Goal: Task Accomplishment & Management: Use online tool/utility

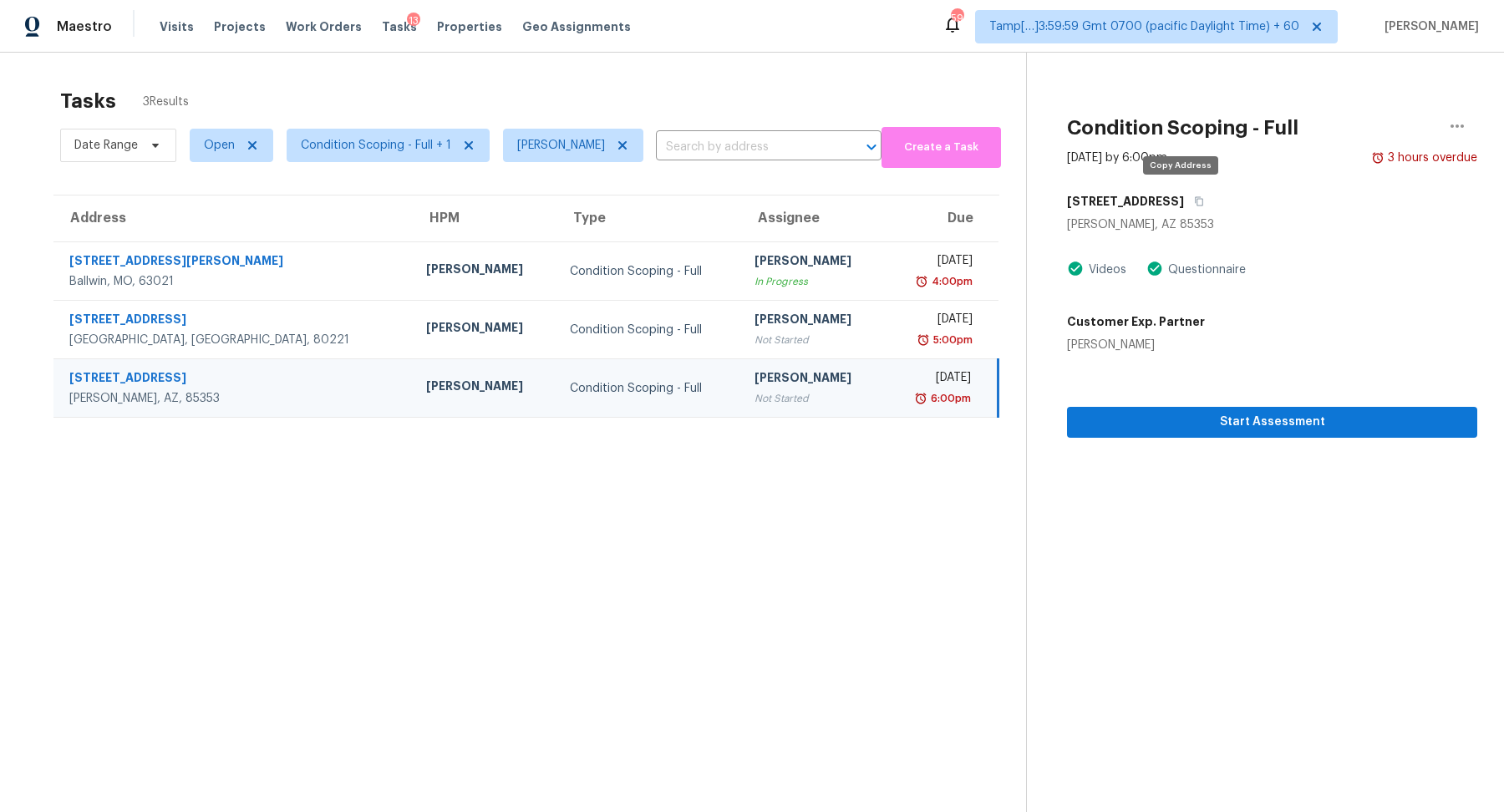
click at [1183, 208] on button "button" at bounding box center [1195, 201] width 23 height 30
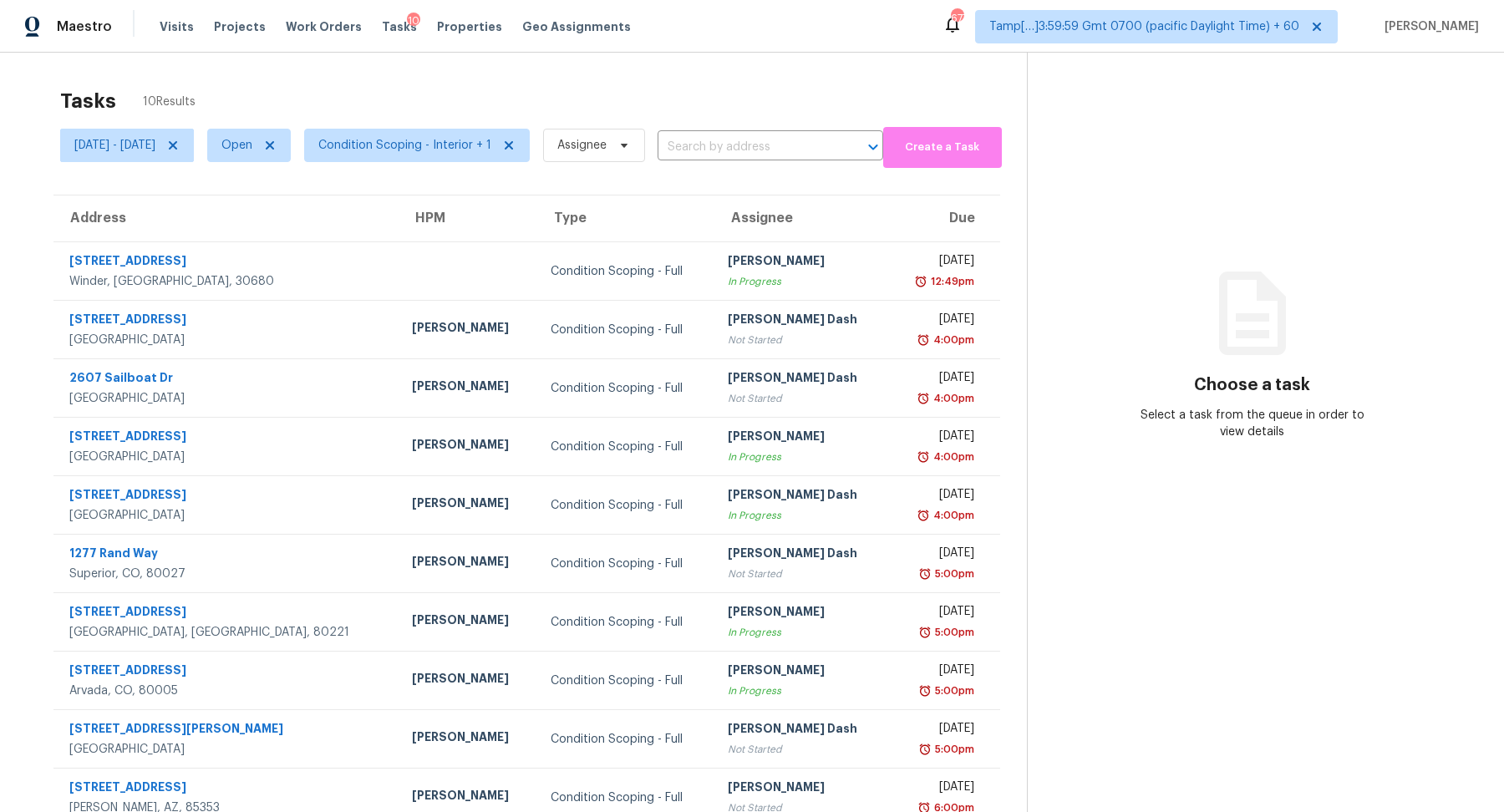
scroll to position [52, 0]
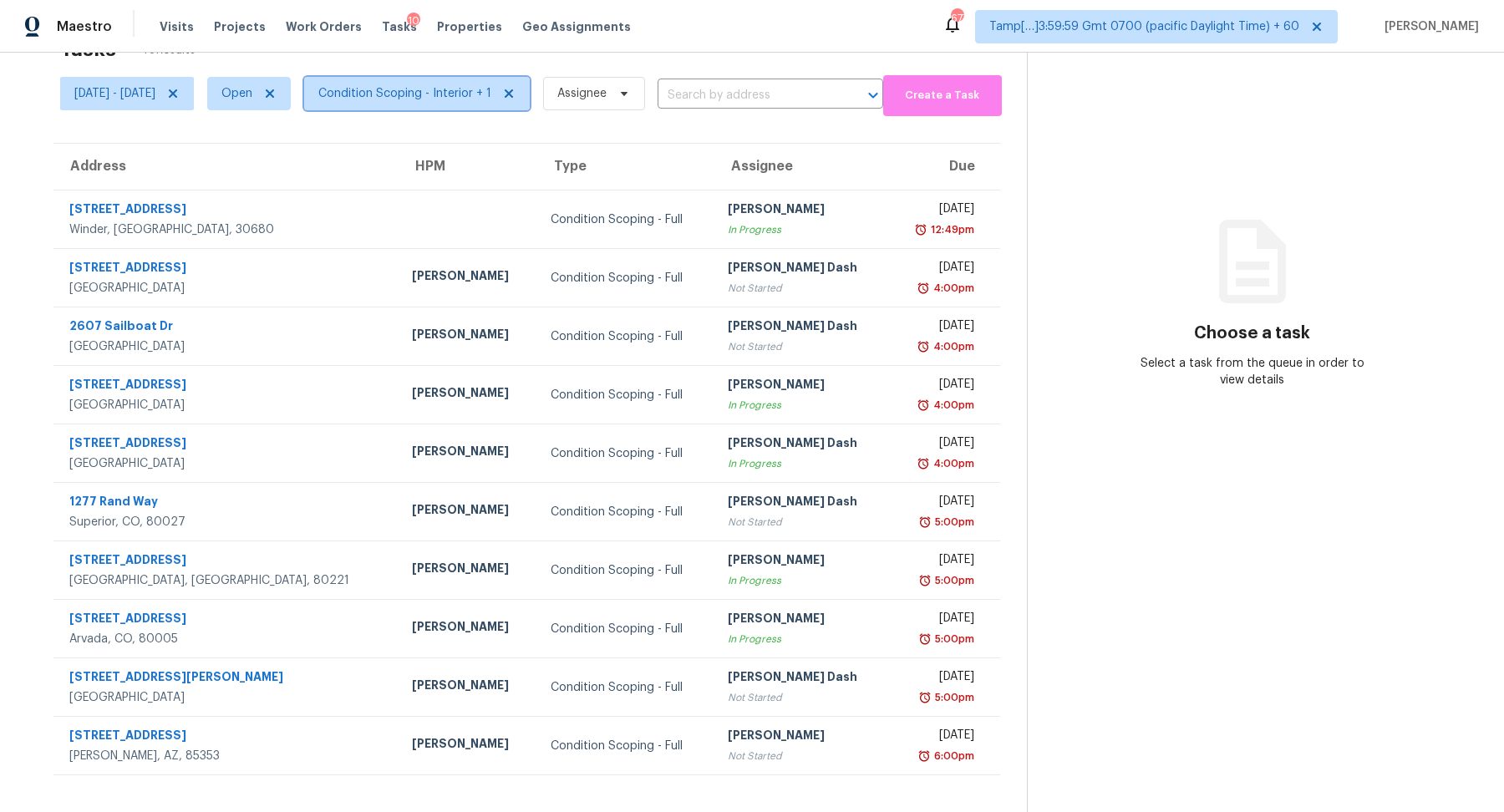
click at [470, 96] on span "Condition Scoping - Interior + 1" at bounding box center [404, 93] width 173 height 17
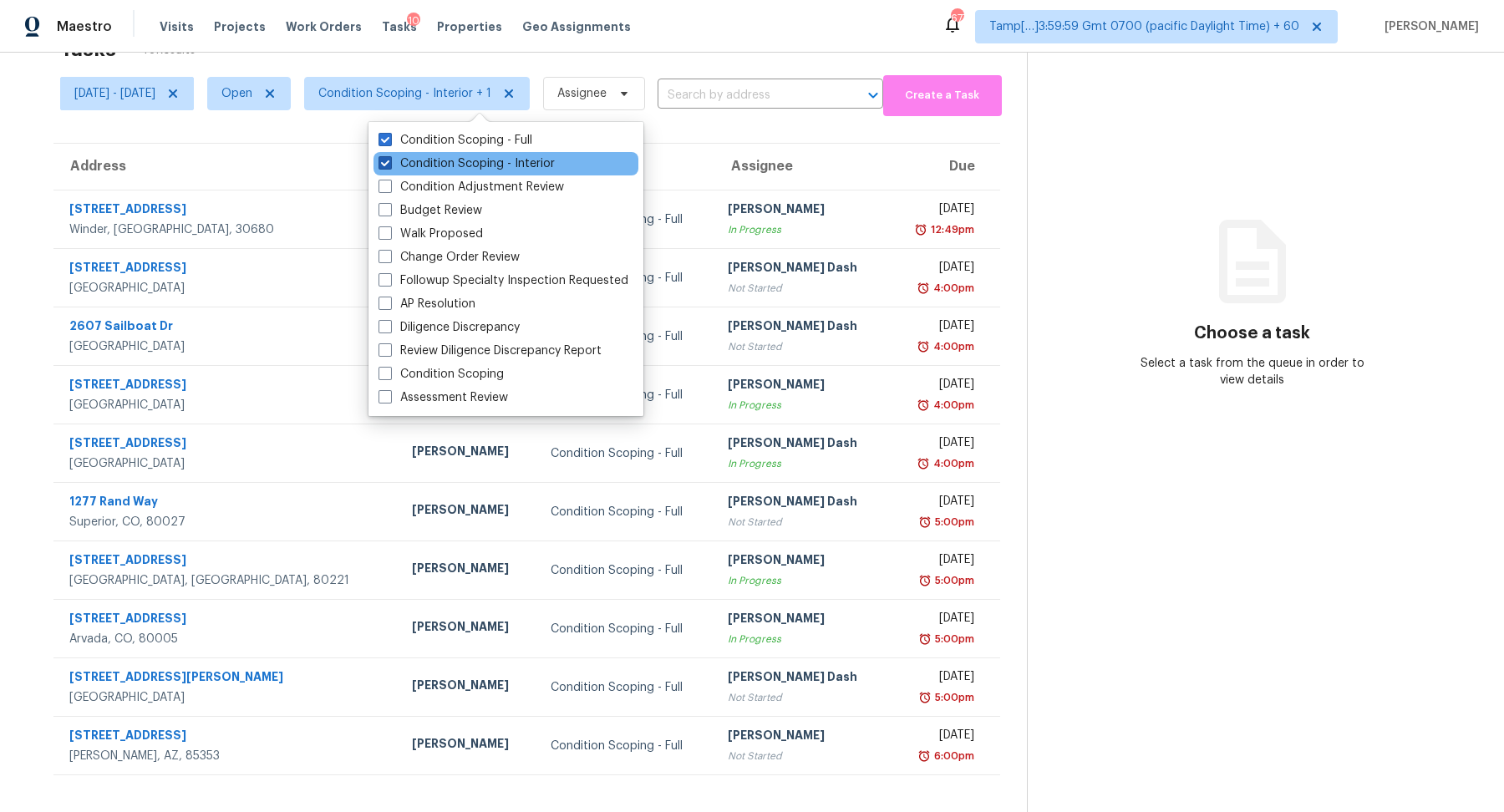
click at [480, 155] on label "Condition Scoping - Interior" at bounding box center [466, 163] width 176 height 17
click at [389, 155] on input "Condition Scoping - Interior" at bounding box center [383, 160] width 11 height 11
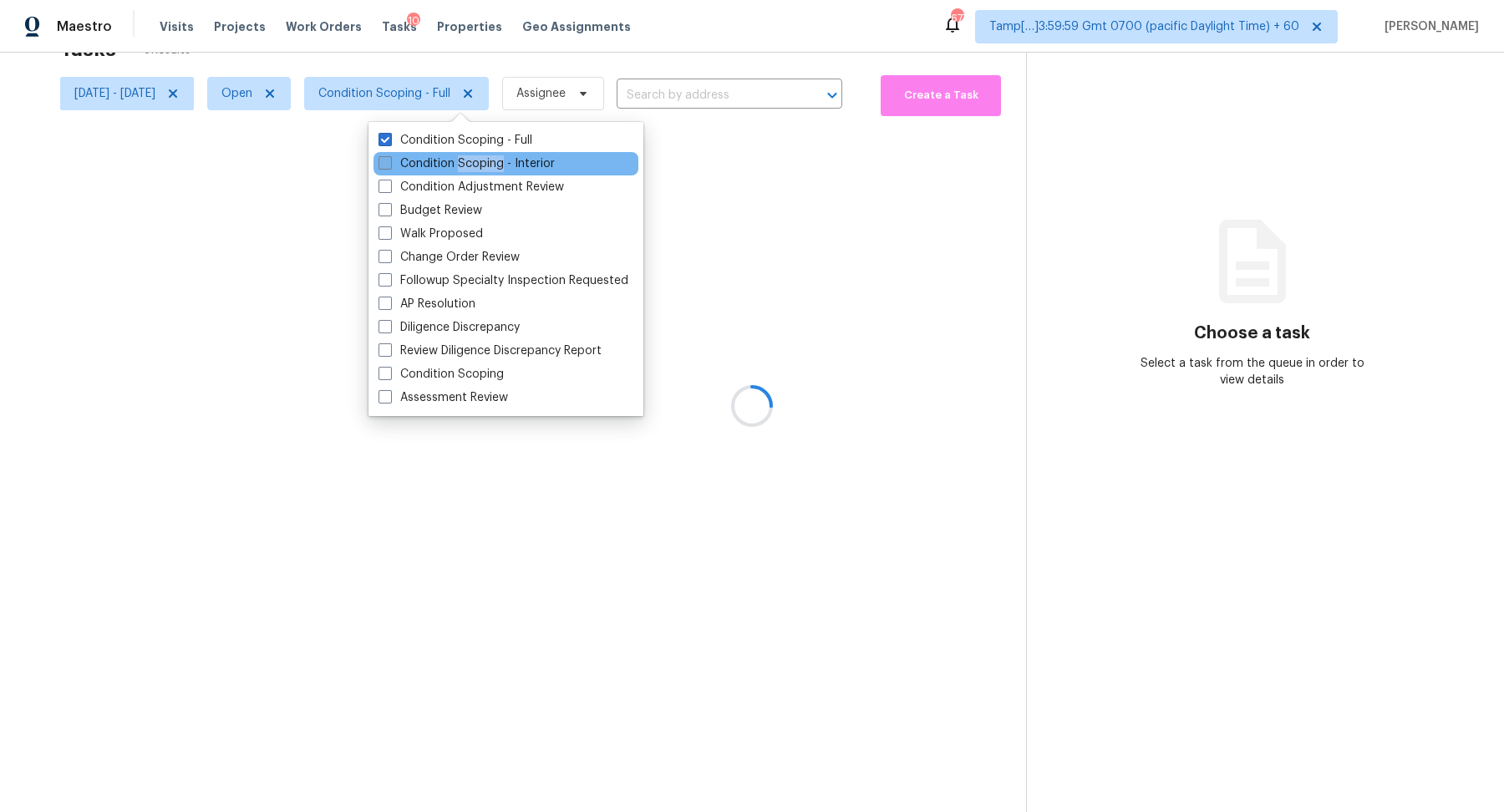
click at [480, 155] on label "Condition Scoping - Interior" at bounding box center [466, 163] width 176 height 17
click at [389, 155] on input "Condition Scoping - Interior" at bounding box center [383, 160] width 11 height 11
checkbox input "true"
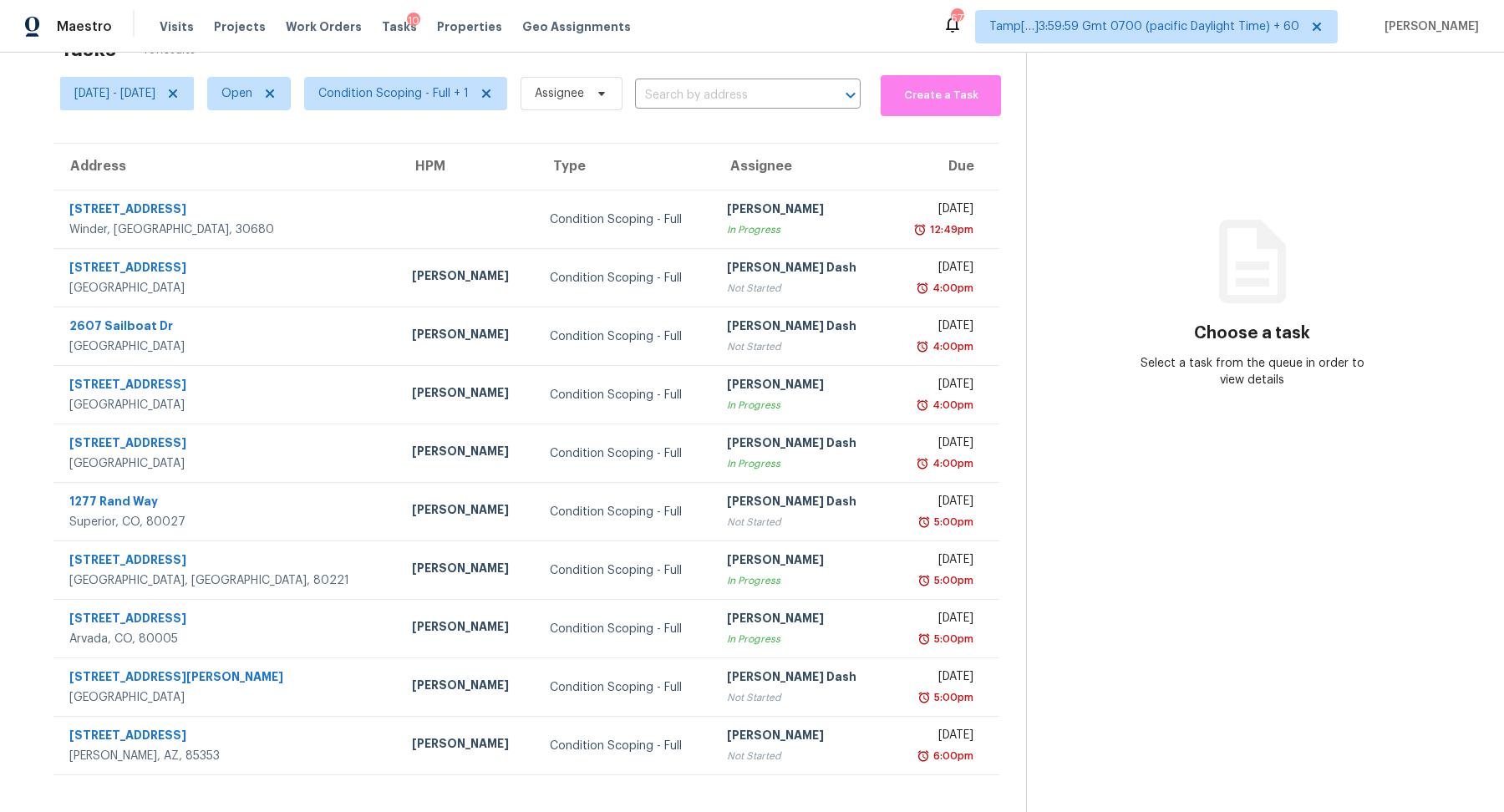
click at [1123, 528] on section "Choose a task Select a task from the queue in order to view details" at bounding box center [1251, 407] width 451 height 812
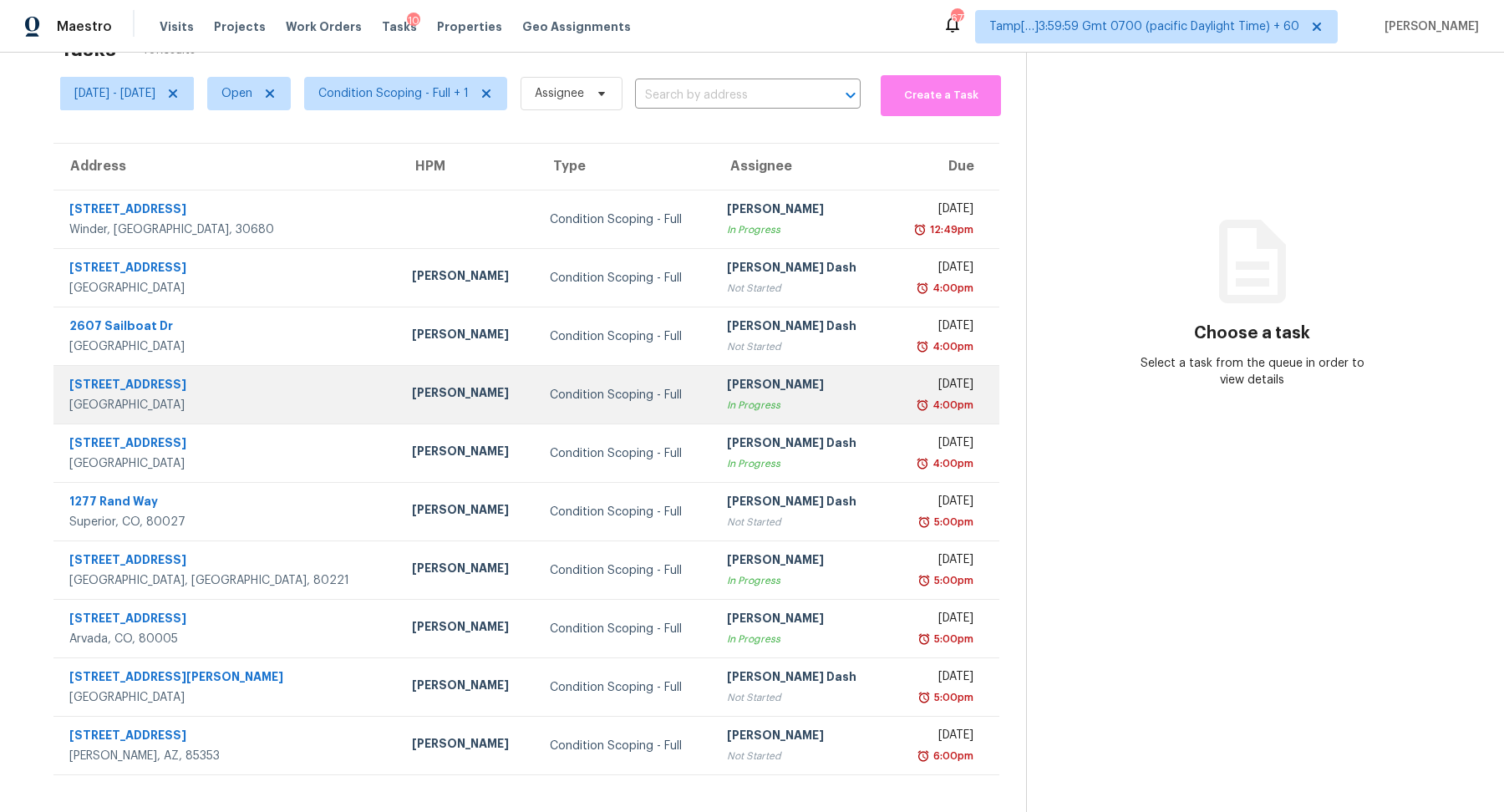
click at [733, 395] on div "Pavithran Omsekar" at bounding box center [801, 387] width 148 height 21
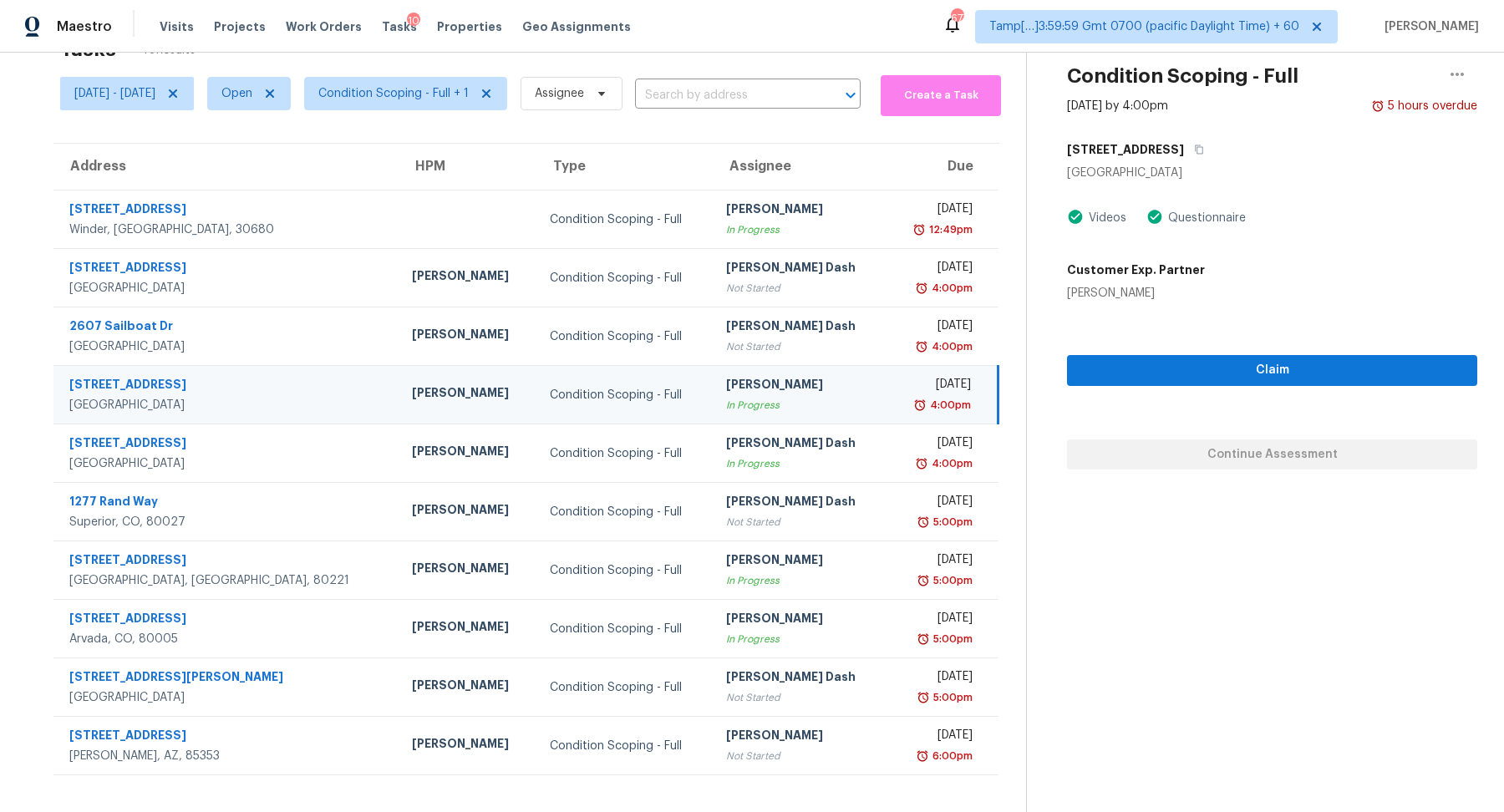
click at [1183, 153] on h5 "5021 Beaver Creek Ave" at bounding box center [1125, 149] width 117 height 17
click at [1206, 153] on button "button" at bounding box center [1195, 150] width 23 height 30
click at [1462, 82] on icon "button" at bounding box center [1456, 74] width 20 height 20
click at [1349, 96] on div "Mark as Blocked" at bounding box center [1361, 98] width 130 height 17
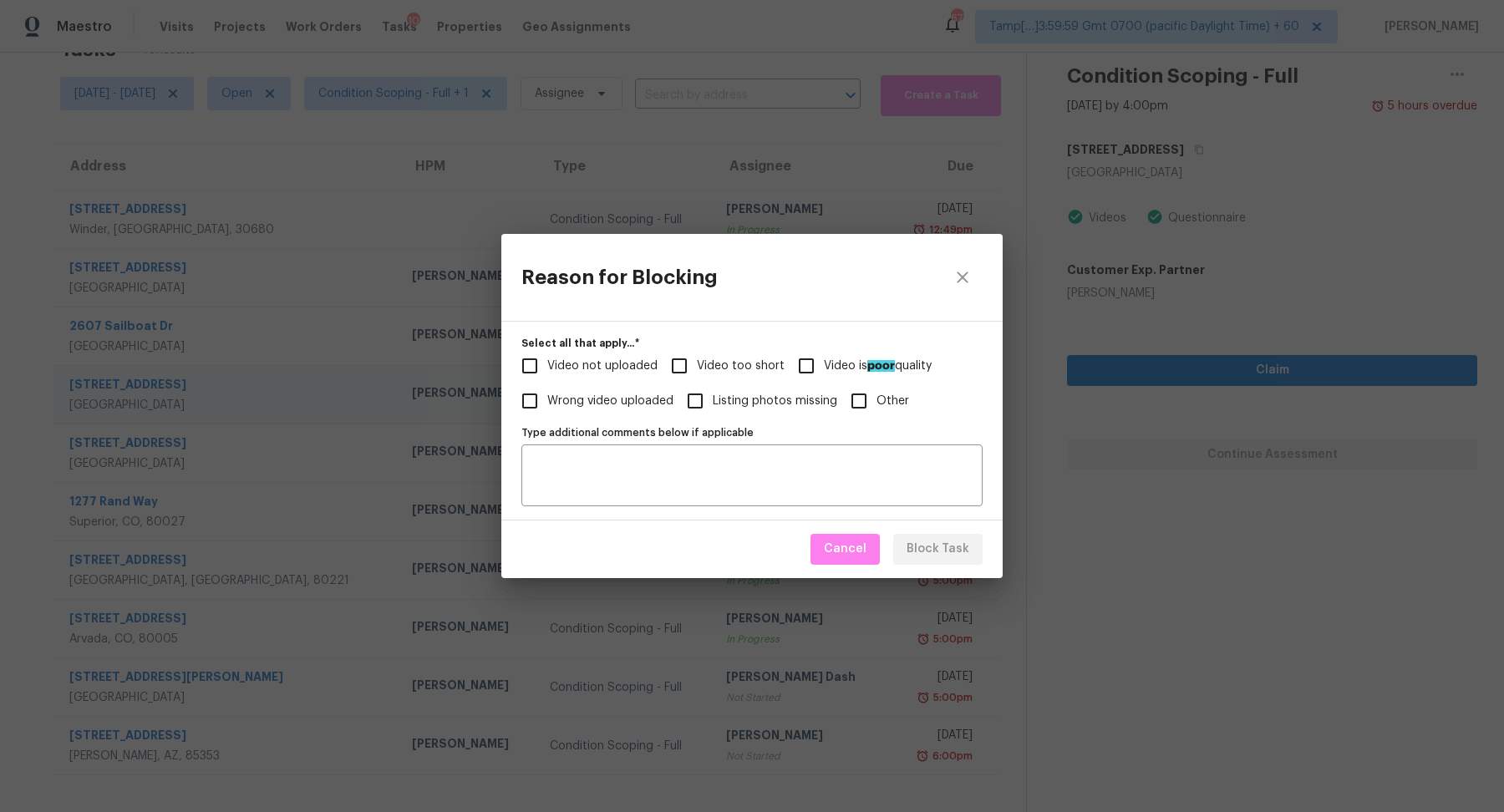
click at [618, 362] on span "Video not uploaded" at bounding box center [602, 366] width 110 height 18
click at [547, 362] on input "Video not uploaded" at bounding box center [530, 365] width 35 height 35
checkbox input "true"
click at [706, 362] on span "Video too short" at bounding box center [741, 366] width 88 height 18
click at [697, 362] on input "Video too short" at bounding box center [679, 365] width 35 height 35
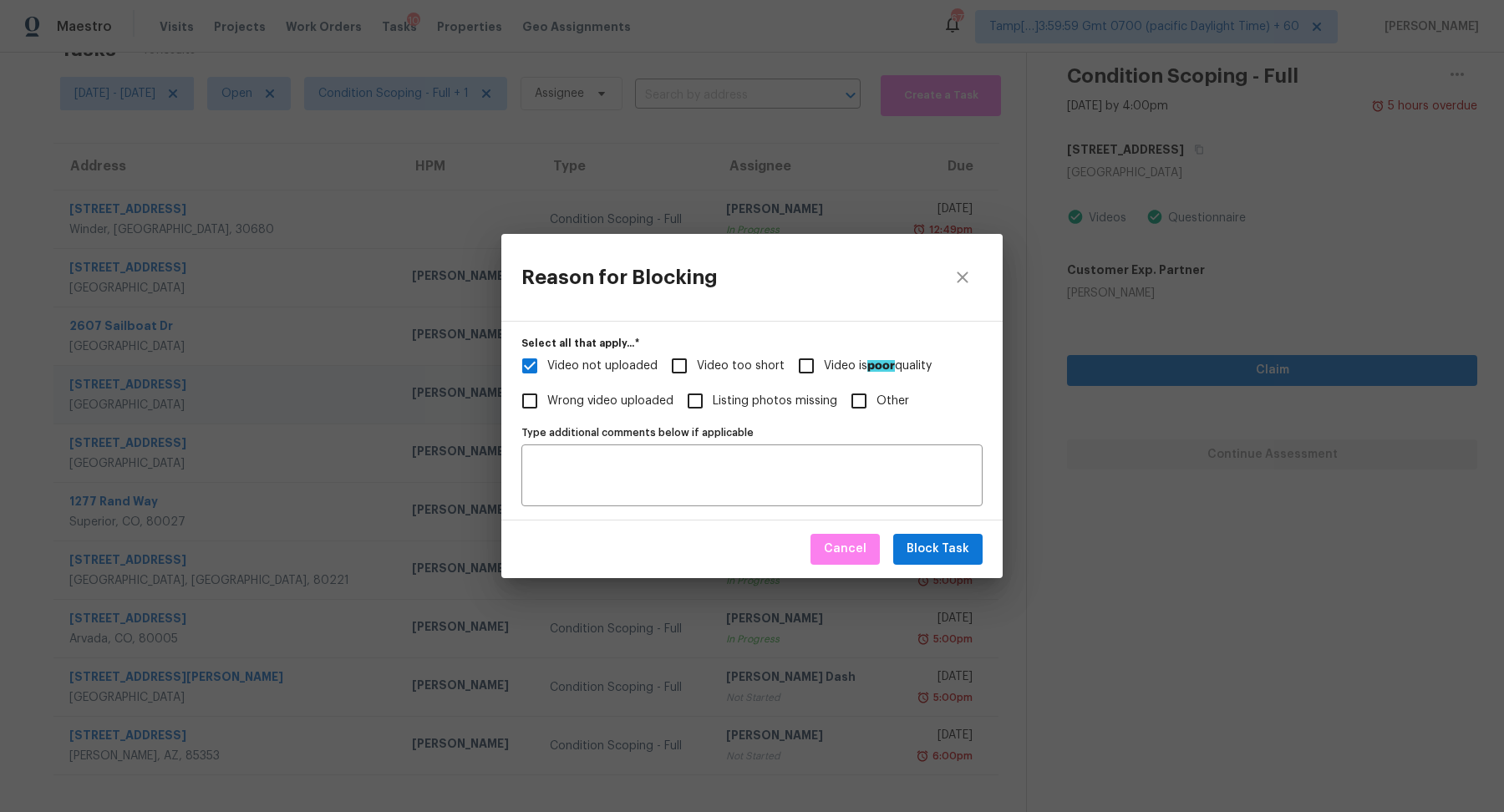
checkbox input "true"
click at [634, 372] on span "Video not uploaded" at bounding box center [602, 366] width 110 height 18
click at [547, 372] on input "Video not uploaded" at bounding box center [530, 365] width 35 height 35
checkbox input "false"
click at [751, 469] on textarea "Type additional comments below if applicable" at bounding box center [752, 476] width 441 height 35
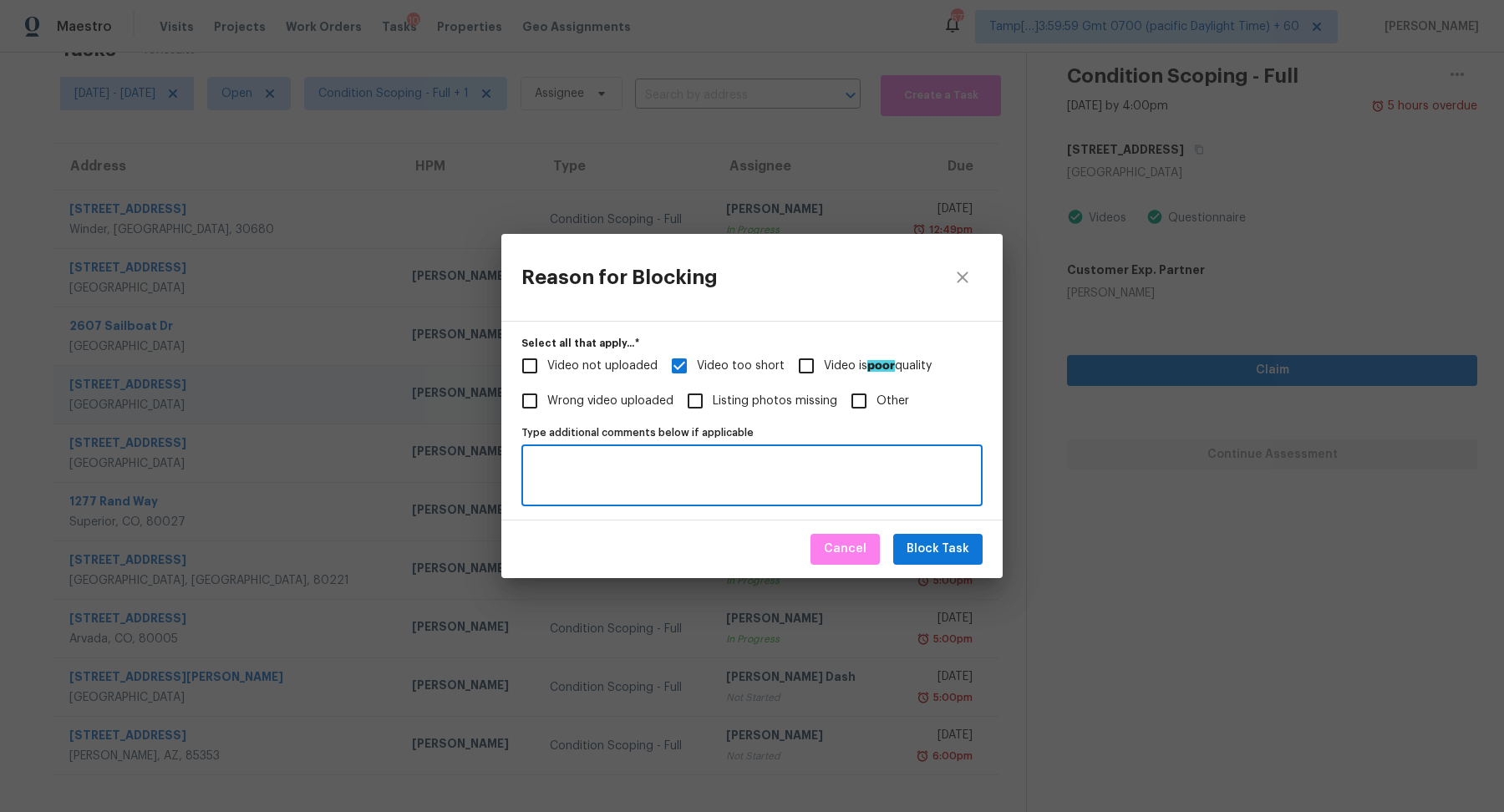
paste textarea "https://opendoor.slack.com/archives/C013EES7VQB/p1759182064199439"
type textarea "https://opendoor.slack.com/archives/C013EES7VQB/p1759182064199439"
click at [961, 547] on span "Block Task" at bounding box center [937, 550] width 63 height 21
